Goal: Find specific page/section: Find specific page/section

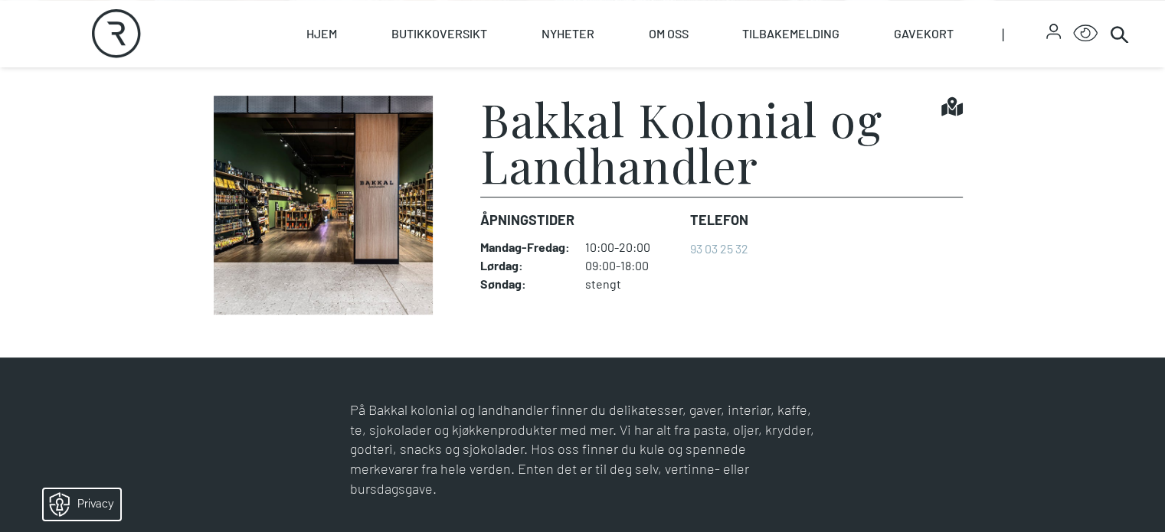
scroll to position [420, 0]
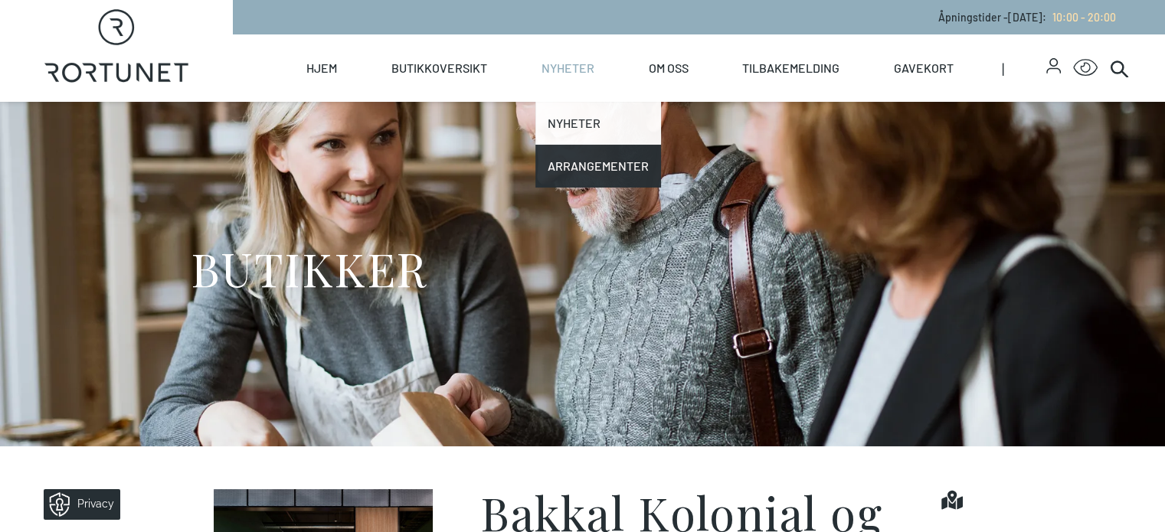
click at [635, 119] on link "Nyheter" at bounding box center [598, 123] width 126 height 43
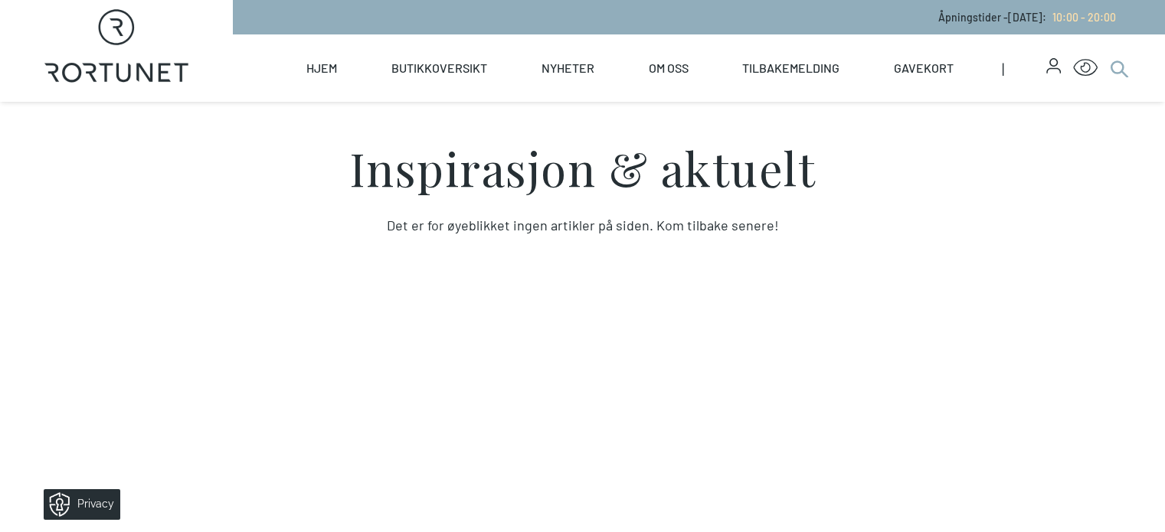
click at [1113, 67] on icon at bounding box center [1119, 68] width 18 height 18
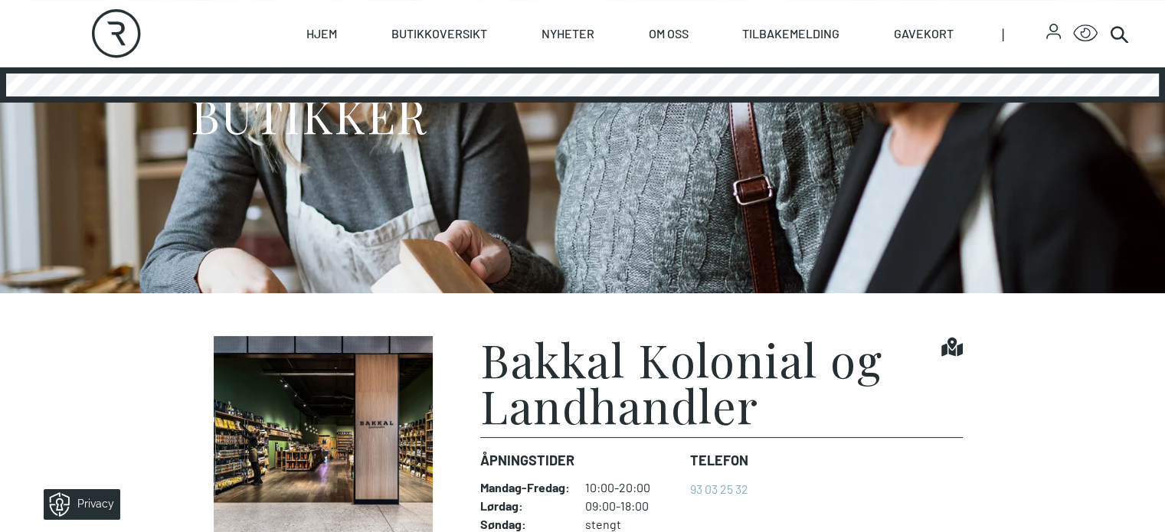
scroll to position [306, 0]
